Goal: Task Accomplishment & Management: Manage account settings

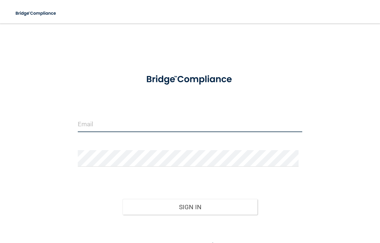
click at [152, 126] on input "email" at bounding box center [190, 123] width 224 height 16
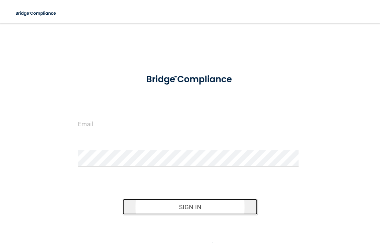
click at [194, 206] on button "Sign In" at bounding box center [189, 207] width 135 height 16
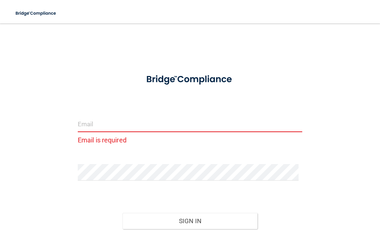
click at [114, 123] on input "email" at bounding box center [190, 123] width 224 height 16
type input "j"
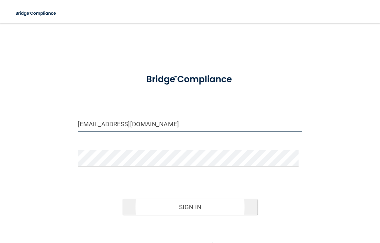
type input "[EMAIL_ADDRESS][DOMAIN_NAME]"
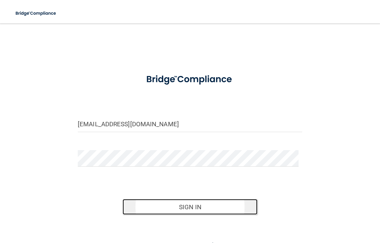
click at [180, 208] on button "Sign In" at bounding box center [189, 207] width 135 height 16
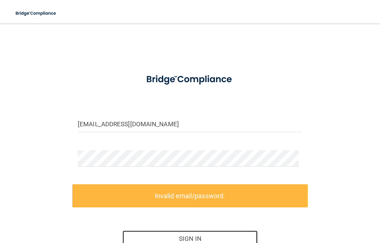
scroll to position [69, 0]
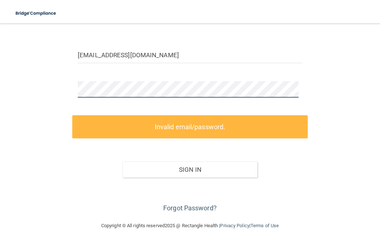
click at [0, 62] on html "Toggle navigation Manage My Enterprise Manage My Location krzmona@hotmail.com I…" at bounding box center [190, 121] width 380 height 243
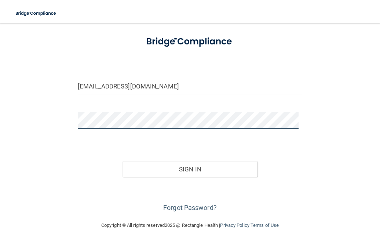
scroll to position [37, 0]
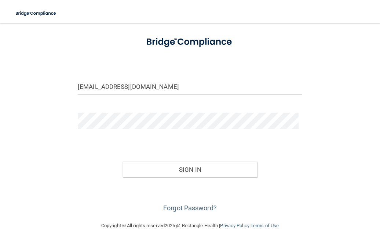
click at [278, 163] on div "Sign In" at bounding box center [189, 162] width 235 height 31
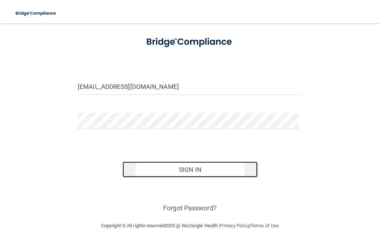
click at [190, 170] on button "Sign In" at bounding box center [189, 169] width 135 height 16
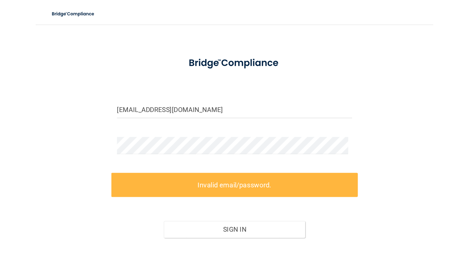
scroll to position [0, 0]
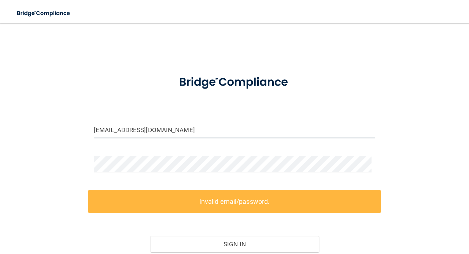
drag, startPoint x: 173, startPoint y: 126, endPoint x: 45, endPoint y: 139, distance: 128.2
click at [47, 139] on div "krzmona@hotmail.com Invalid email/password. You don't have permission to access…" at bounding box center [235, 160] width 440 height 258
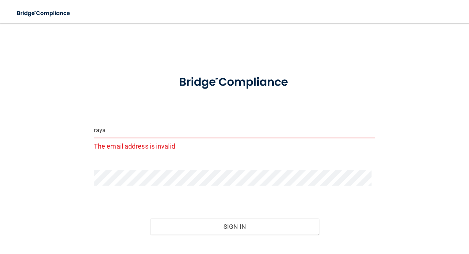
type input "rayasdds@yahoo.com"
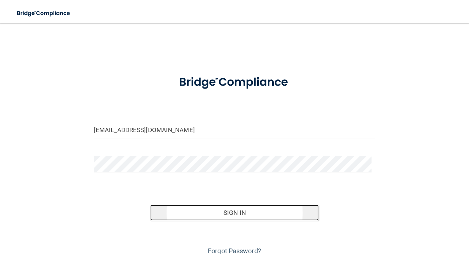
click at [225, 213] on button "Sign In" at bounding box center [234, 213] width 169 height 16
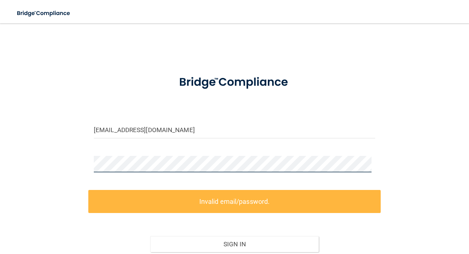
click at [0, 152] on main "rayasdds@yahoo.com Invalid email/password. You don't have permission to access …" at bounding box center [234, 138] width 469 height 231
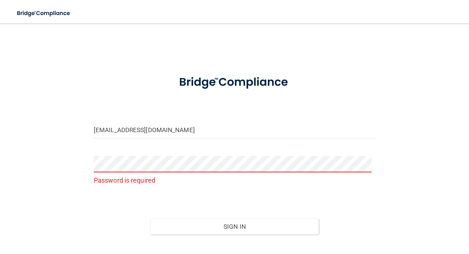
scroll to position [37, 0]
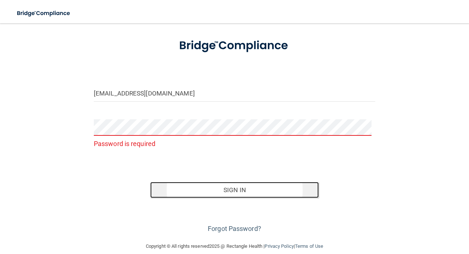
click at [246, 188] on button "Sign In" at bounding box center [234, 190] width 169 height 16
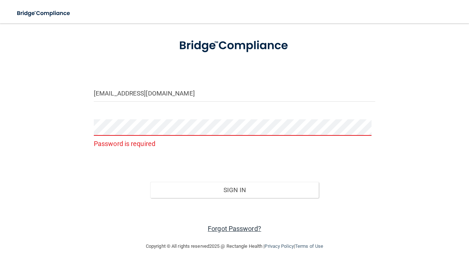
click at [238, 229] on link "Forgot Password?" at bounding box center [235, 229] width 54 height 8
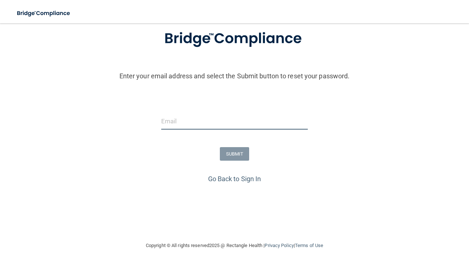
click at [169, 123] on input "email" at bounding box center [234, 121] width 147 height 16
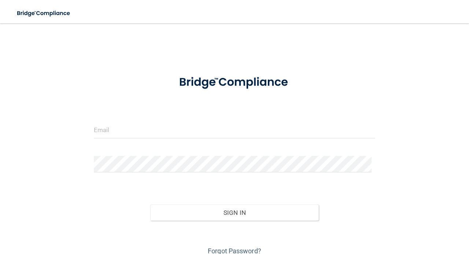
scroll to position [32, 0]
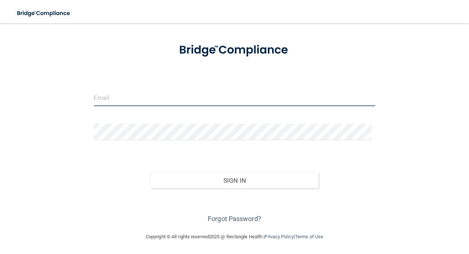
click at [116, 99] on input "email" at bounding box center [235, 98] width 282 height 16
type input "[EMAIL_ADDRESS][DOMAIN_NAME]"
click at [150, 173] on button "Sign In" at bounding box center [234, 181] width 169 height 16
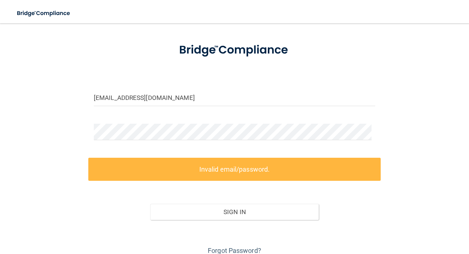
click at [205, 173] on label "Invalid email/password." at bounding box center [234, 169] width 293 height 23
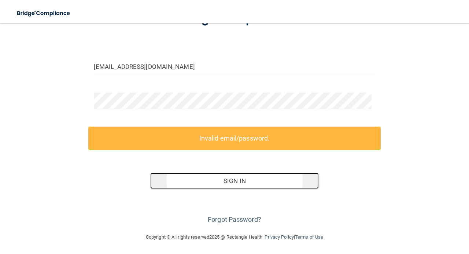
click at [234, 184] on button "Sign In" at bounding box center [234, 181] width 169 height 16
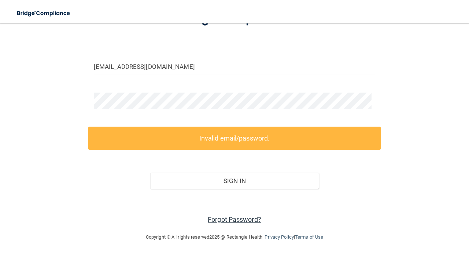
click at [228, 217] on link "Forgot Password?" at bounding box center [235, 220] width 54 height 8
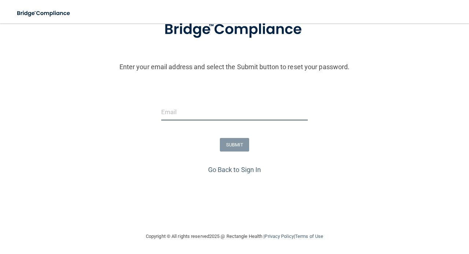
click at [208, 108] on input "email" at bounding box center [234, 112] width 147 height 16
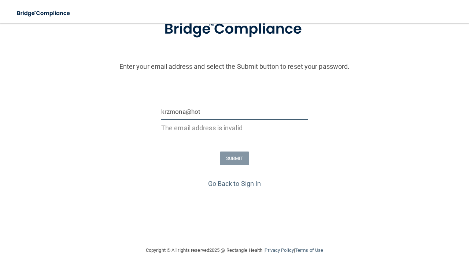
type input "[EMAIL_ADDRESS][DOMAIN_NAME]"
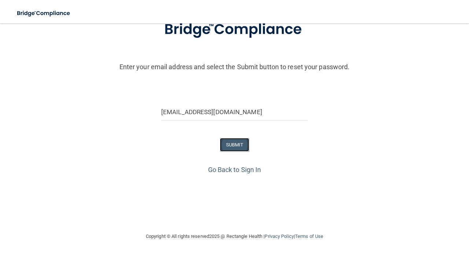
click at [228, 144] on button "SUBMIT" at bounding box center [235, 145] width 30 height 14
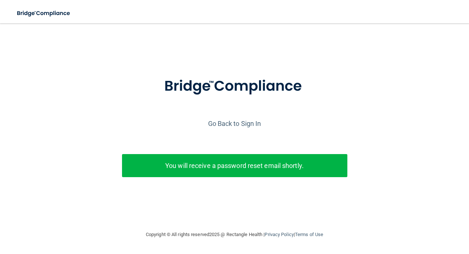
scroll to position [0, 0]
click at [231, 125] on link "Go Back to Sign In" at bounding box center [234, 124] width 53 height 8
